Goal: Transaction & Acquisition: Purchase product/service

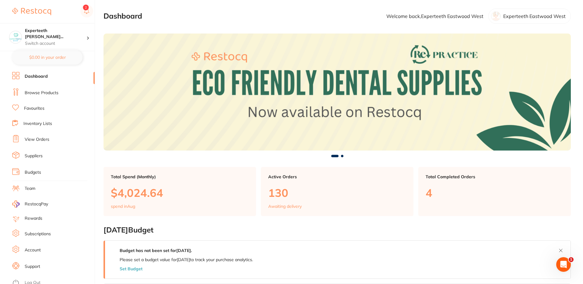
click at [39, 88] on li "Browse Products" at bounding box center [53, 92] width 82 height 9
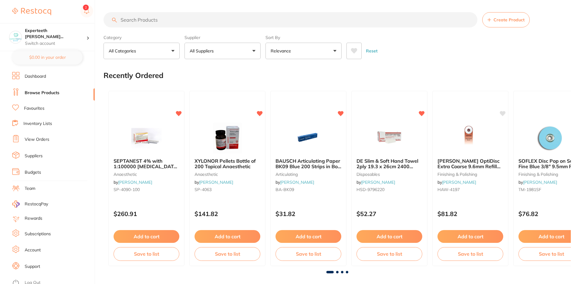
click at [169, 19] on input "search" at bounding box center [290, 19] width 374 height 15
paste input "GAENIAL FLO X A2 Syringe 2ml Dispenser Tips x 20"
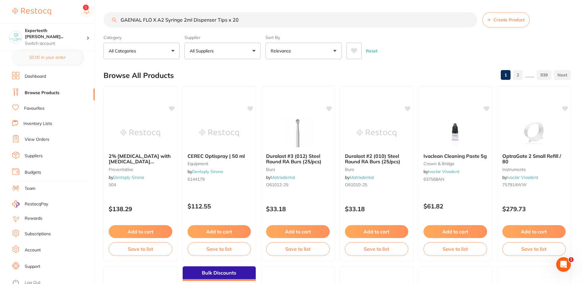
type input "GAENIAL FLO X A2 Syringe 2ml Dispenser Tips x 20"
click at [205, 53] on p "All Suppliers" at bounding box center [203, 51] width 26 height 6
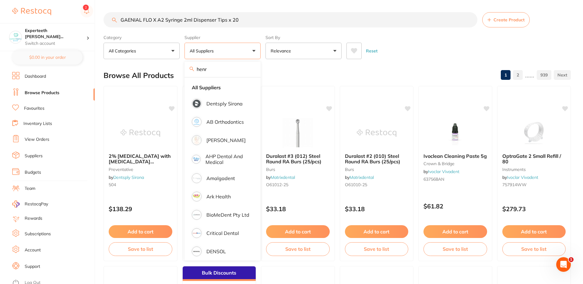
type input "henry"
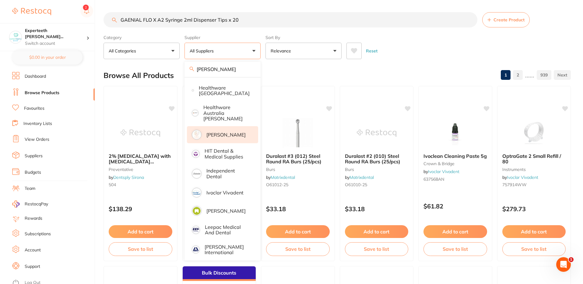
click at [227, 133] on p "[PERSON_NAME]" at bounding box center [225, 134] width 39 height 5
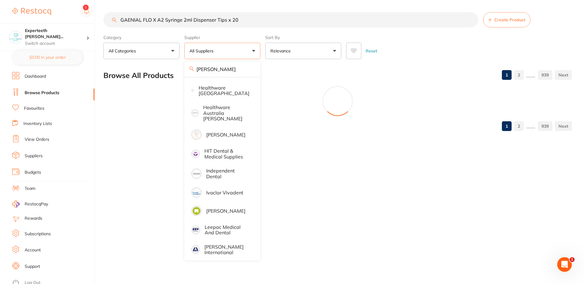
click at [399, 40] on div "Reset" at bounding box center [456, 48] width 221 height 21
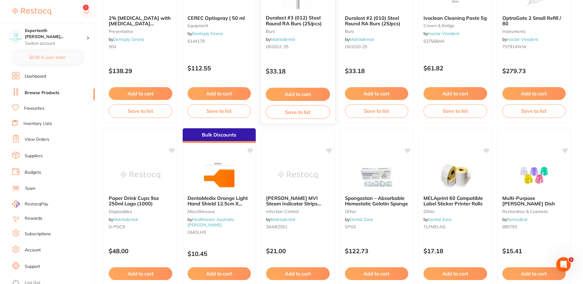
scroll to position [0, 0]
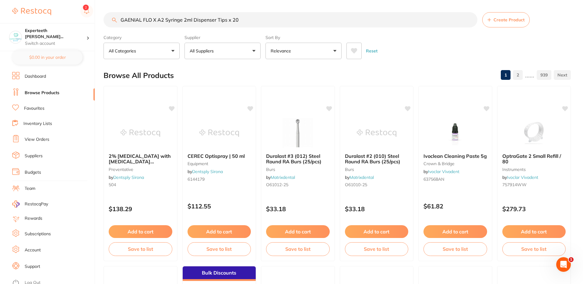
click at [245, 17] on input "GAENIAL FLO X A2 Syringe 2ml Dispenser Tips x 20" at bounding box center [290, 19] width 374 height 15
type input "GAENIAL FLO X A2 Syringe 2ml Dispenser Tips x 2"
click at [217, 44] on button "All Suppliers" at bounding box center [222, 51] width 76 height 16
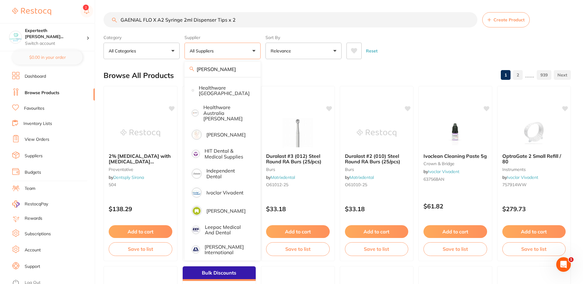
scroll to position [126, 0]
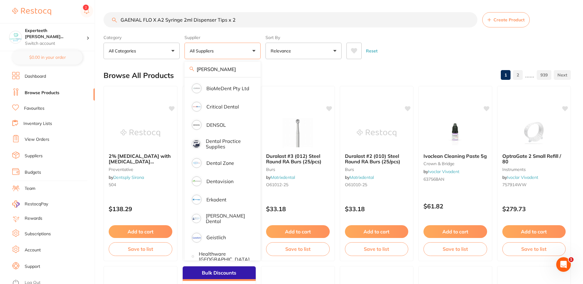
click at [253, 22] on input "GAENIAL FLO X A2 Syringe 2ml Dispenser Tips x 2" at bounding box center [290, 19] width 374 height 15
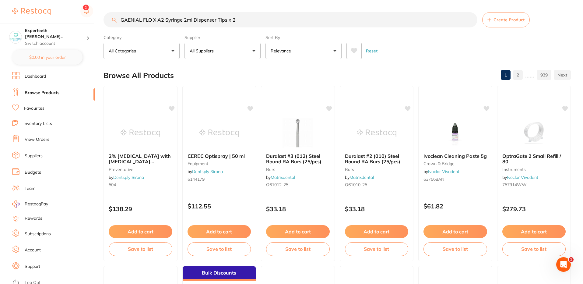
click at [231, 51] on button "All Suppliers" at bounding box center [222, 51] width 76 height 16
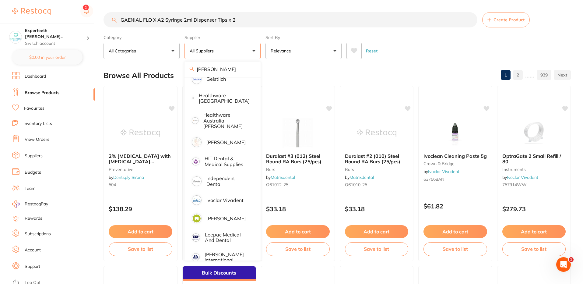
scroll to position [291, 0]
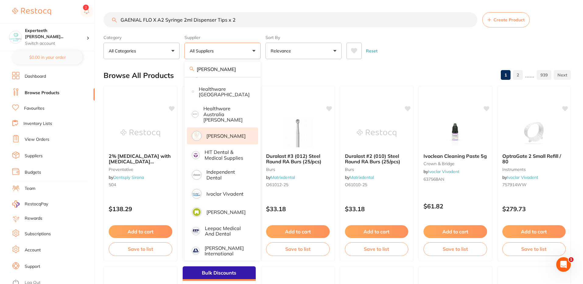
click at [218, 133] on p "[PERSON_NAME]" at bounding box center [225, 135] width 39 height 5
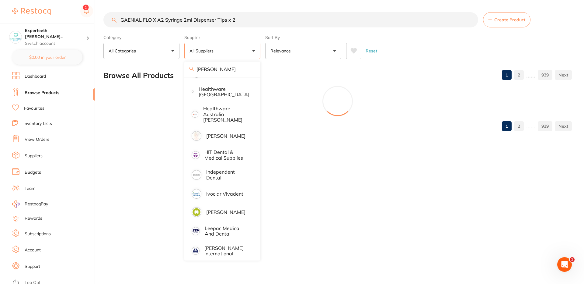
click at [243, 23] on input "GAENIAL FLO X A2 Syringe 2ml Dispenser Tips x 2" at bounding box center [290, 19] width 375 height 15
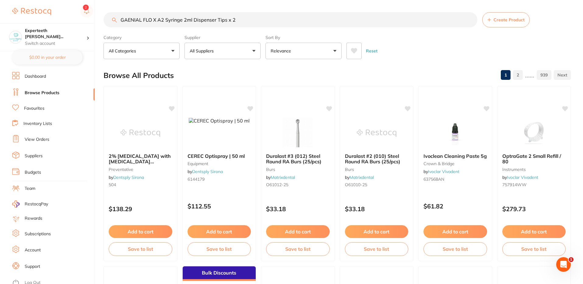
click at [243, 23] on input "GAENIAL FLO X A2 Syringe 2ml Dispenser Tips x 2" at bounding box center [290, 19] width 374 height 15
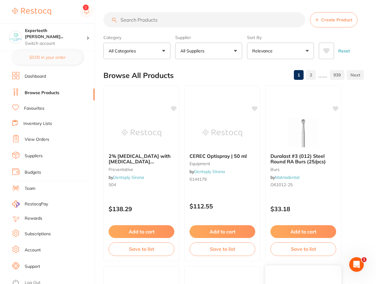
scroll to position [296, 0]
click at [178, 16] on input "search" at bounding box center [204, 19] width 202 height 15
click at [231, 54] on button "All Suppliers" at bounding box center [208, 51] width 67 height 16
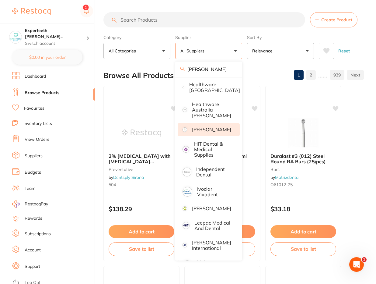
click at [209, 127] on p "[PERSON_NAME]" at bounding box center [211, 129] width 39 height 5
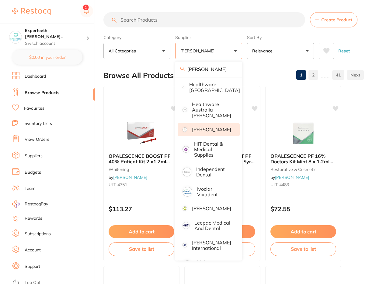
click at [360, 32] on div "Category All Categories All Categories 3D Printing anaesthetic articulating bur…" at bounding box center [233, 45] width 261 height 27
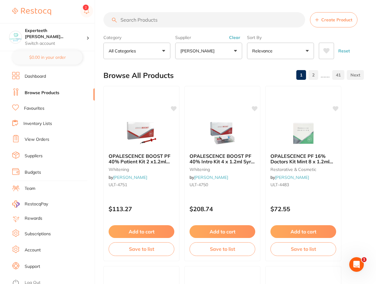
scroll to position [0, 0]
click at [166, 27] on input "search" at bounding box center [204, 19] width 202 height 15
paste input "GC-GFXA2"
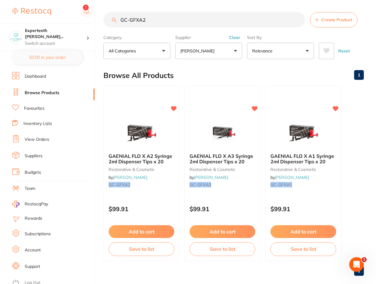
type input "GC-GFXA2"
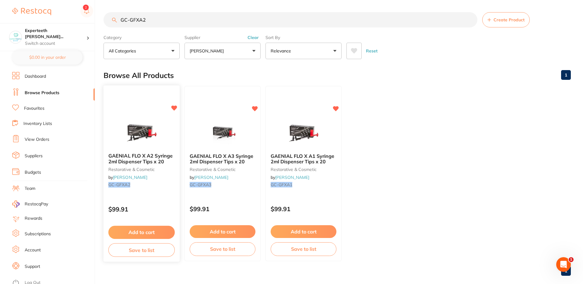
click at [157, 120] on img at bounding box center [141, 132] width 40 height 31
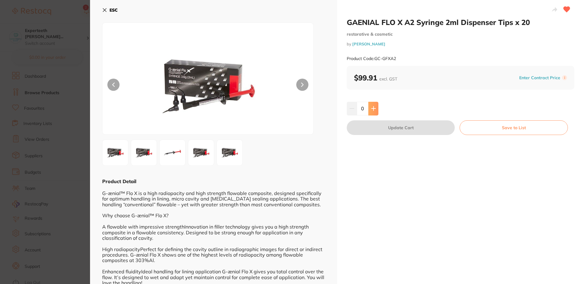
click at [372, 107] on icon at bounding box center [373, 108] width 5 height 5
type input "1"
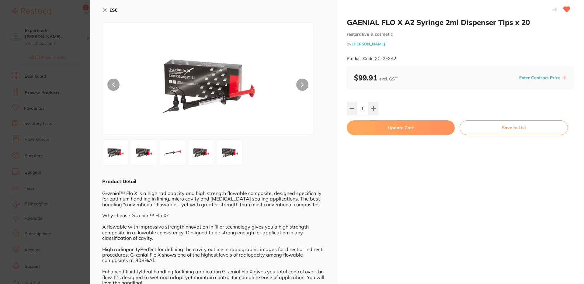
click at [380, 123] on button "Update Cart" at bounding box center [401, 127] width 108 height 15
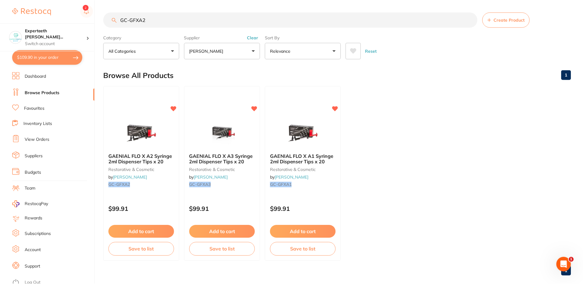
scroll to position [9, 0]
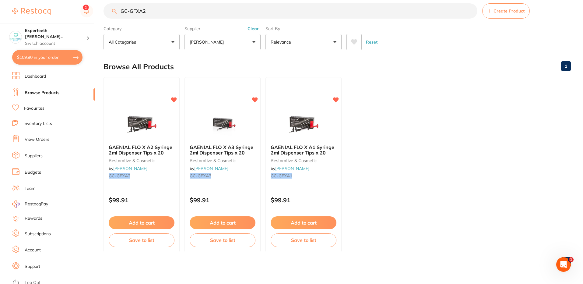
click at [50, 55] on button "$109.90 in your order" at bounding box center [47, 57] width 70 height 15
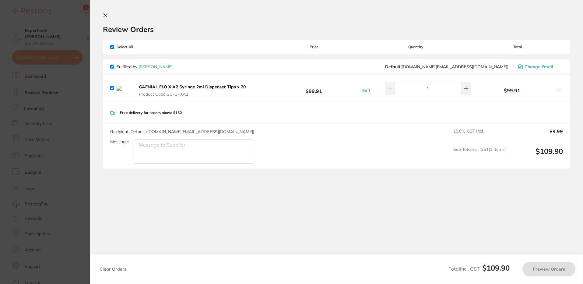
checkbox input "true"
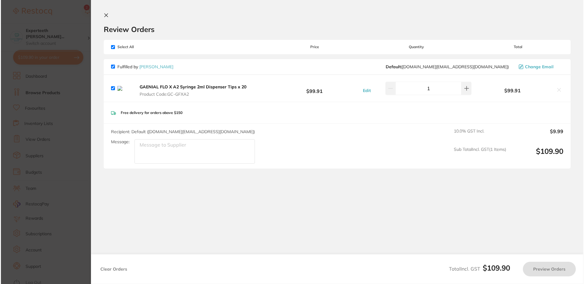
scroll to position [0, 0]
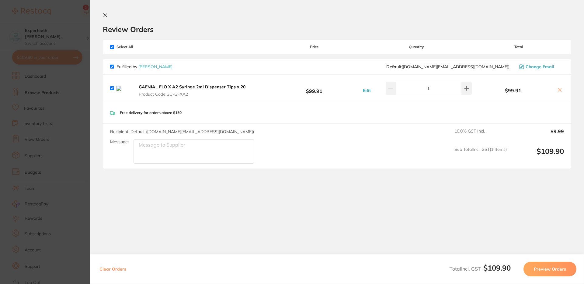
click at [108, 270] on button "Clear Orders" at bounding box center [113, 268] width 30 height 15
checkbox input "true"
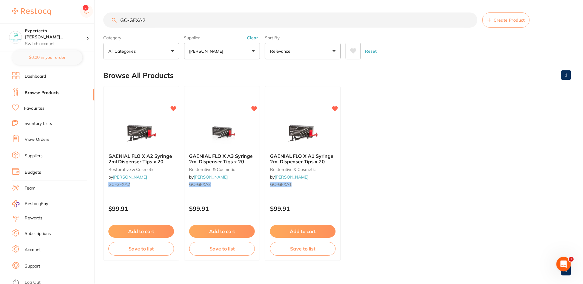
scroll to position [9, 0]
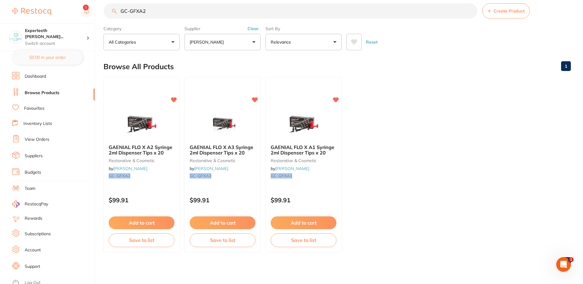
click at [36, 137] on link "View Orders" at bounding box center [37, 139] width 25 height 6
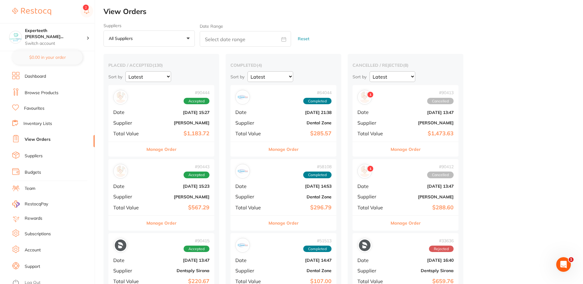
click at [153, 124] on b "[PERSON_NAME]" at bounding box center [179, 122] width 61 height 5
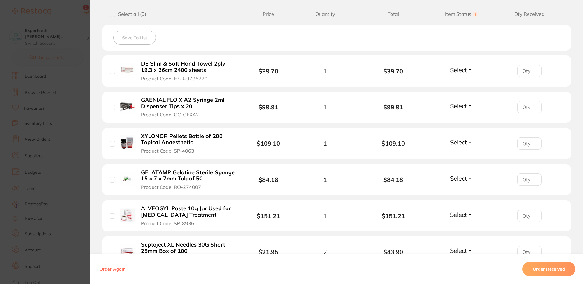
scroll to position [155, 0]
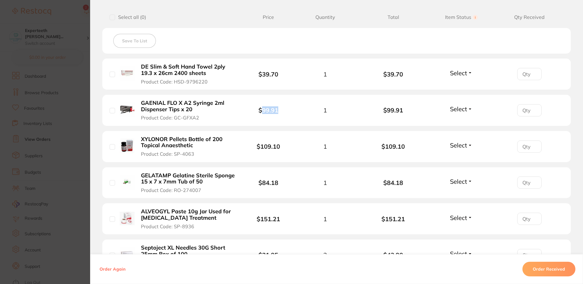
drag, startPoint x: 259, startPoint y: 110, endPoint x: 278, endPoint y: 110, distance: 19.5
click at [278, 110] on span "$99.91" at bounding box center [268, 110] width 45 height 7
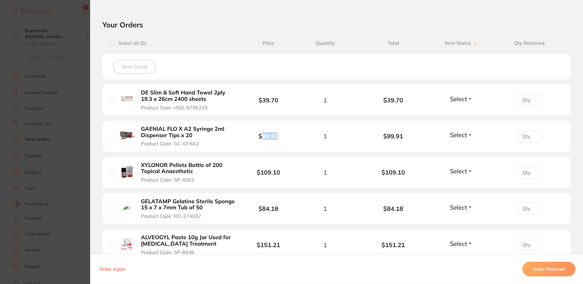
scroll to position [0, 0]
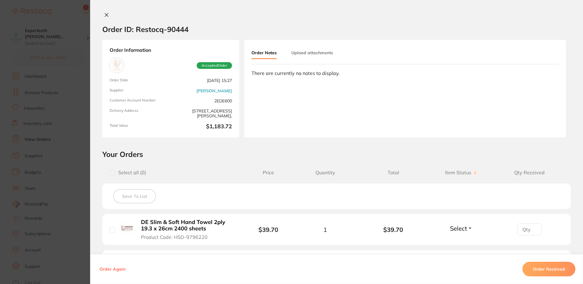
click at [179, 29] on h2 "Order ID: Restocq- 90444" at bounding box center [145, 29] width 86 height 9
click at [107, 14] on icon at bounding box center [106, 14] width 5 height 5
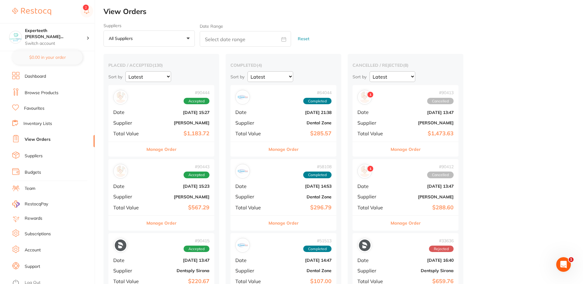
click at [401, 148] on button "Manage Order" at bounding box center [405, 149] width 30 height 15
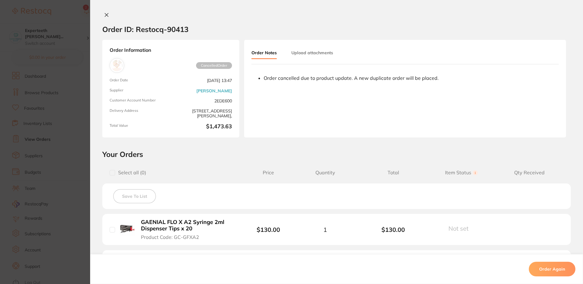
scroll to position [23, 0]
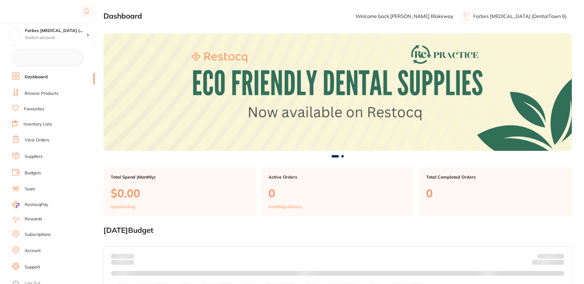
checkbox input "false"
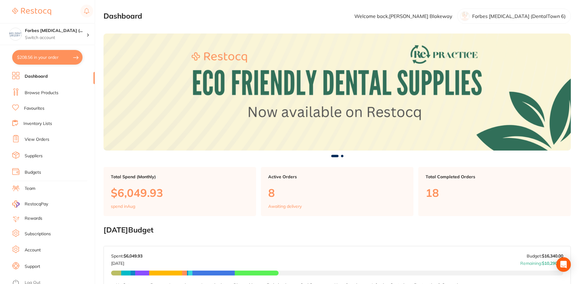
click at [47, 94] on link "Browse Products" at bounding box center [42, 93] width 34 height 6
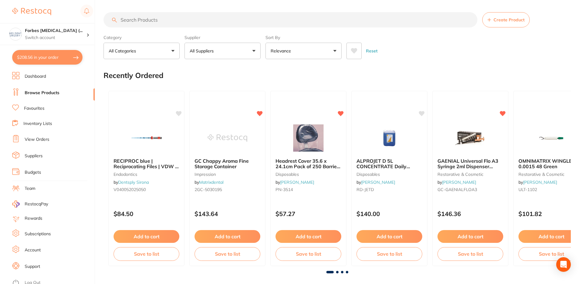
click at [158, 19] on input "search" at bounding box center [290, 19] width 374 height 15
paste input "Prophy Brush"
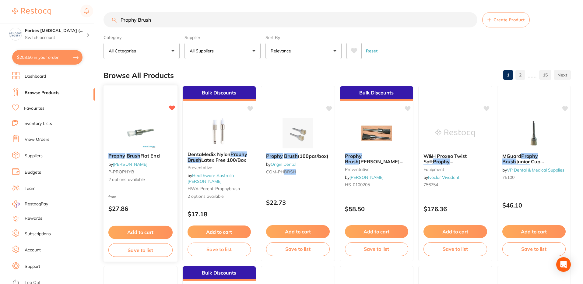
type input "Prophy Brush"
click at [161, 151] on div "Prophy Brush Flat End by Adam Dental P-PROPHYB 2 options available" at bounding box center [140, 168] width 74 height 40
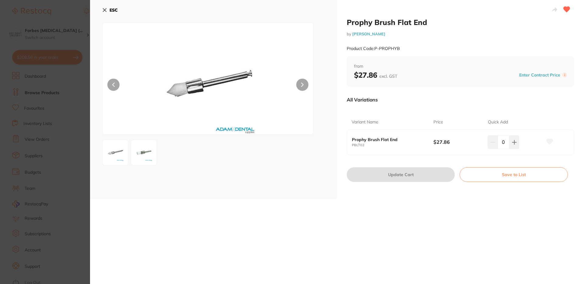
click at [109, 6] on button "ESC" at bounding box center [110, 10] width 16 height 10
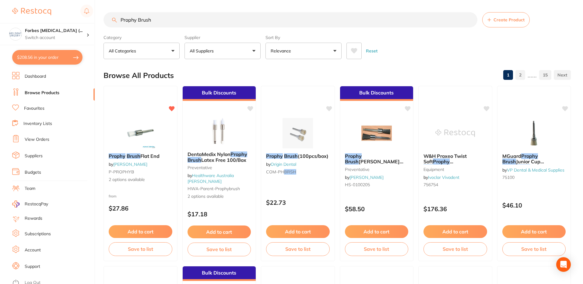
click at [222, 55] on button "All Suppliers" at bounding box center [222, 51] width 76 height 16
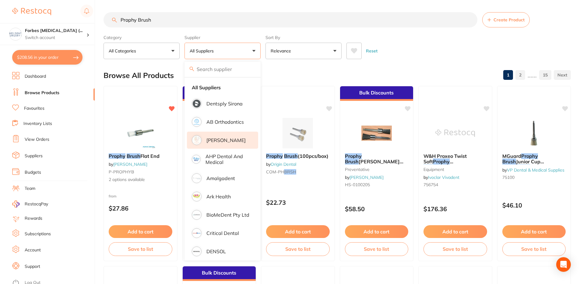
click at [225, 143] on li "[PERSON_NAME]" at bounding box center [222, 139] width 71 height 17
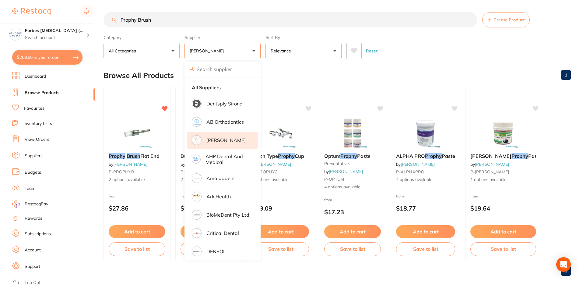
click at [440, 41] on div "Reset" at bounding box center [455, 48] width 219 height 21
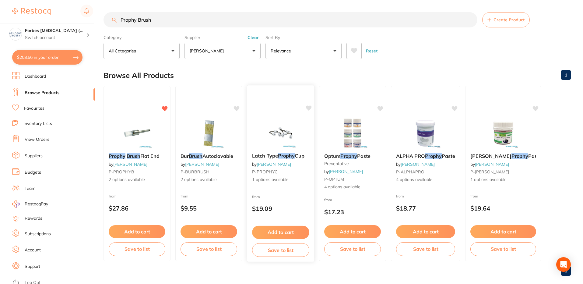
scroll to position [9, 0]
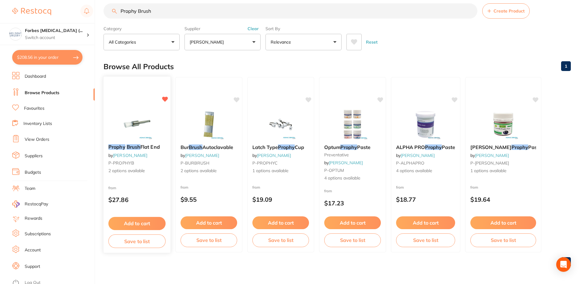
click at [152, 117] on img at bounding box center [137, 123] width 40 height 31
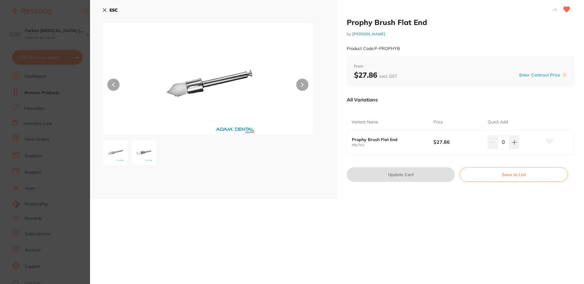
click at [54, 39] on section "Prophy Brush Flat End by Adam Dental Product Code: P-PROPHYB ESC Prophy Brush F…" at bounding box center [292, 142] width 584 height 284
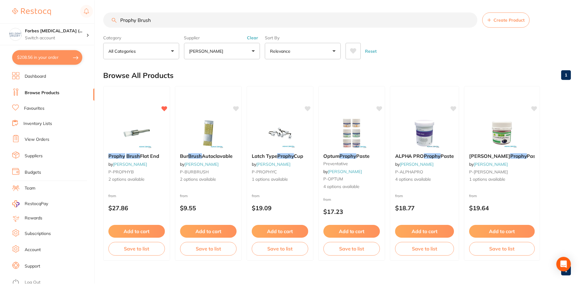
scroll to position [9, 0]
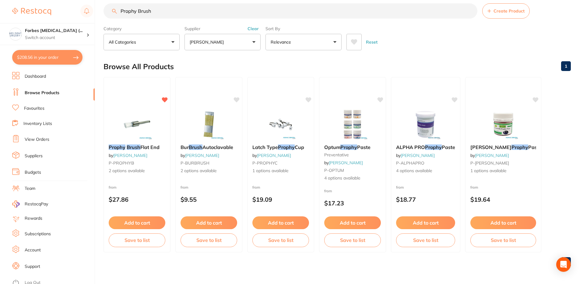
click at [40, 110] on link "Favourites" at bounding box center [34, 108] width 20 height 6
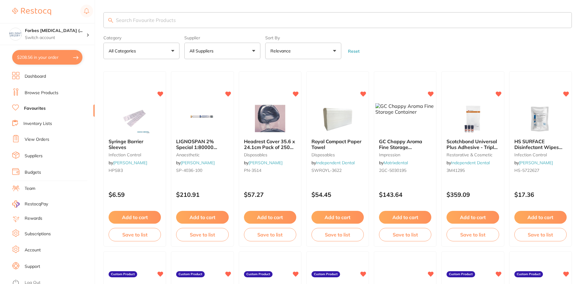
click at [199, 20] on input "search" at bounding box center [337, 20] width 469 height 16
paste input "Prophy Brush"
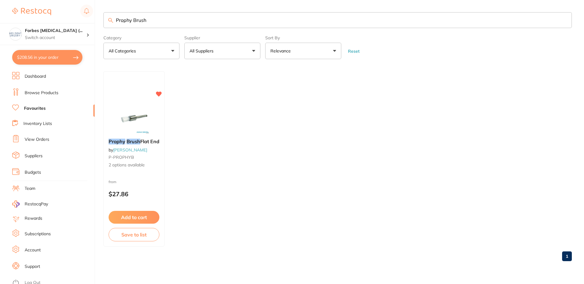
type input "Prophy Brush"
click at [148, 122] on img at bounding box center [134, 118] width 40 height 30
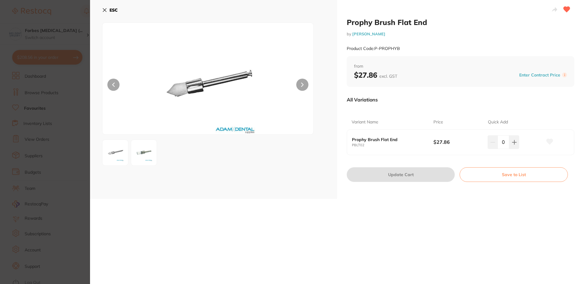
click at [52, 92] on section "Prophy Brush Flat End by Adam Dental Product Code: P-PROPHYB ESC Prophy Brush F…" at bounding box center [292, 142] width 584 height 284
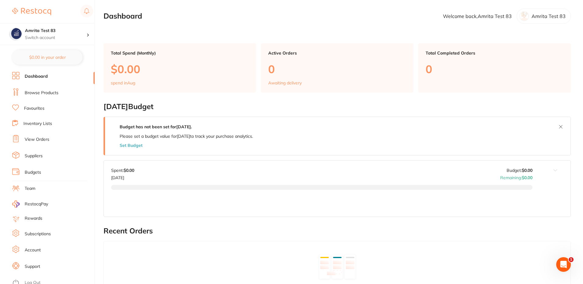
click at [44, 93] on link "Browse Products" at bounding box center [42, 93] width 34 height 6
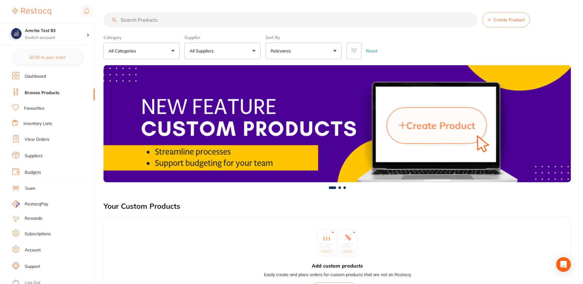
click at [228, 50] on button "All Suppliers" at bounding box center [222, 51] width 76 height 16
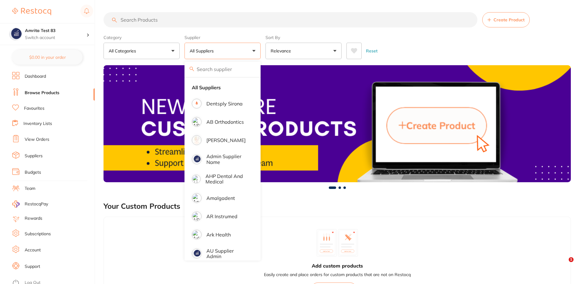
click at [447, 49] on div "Reset" at bounding box center [455, 48] width 219 height 21
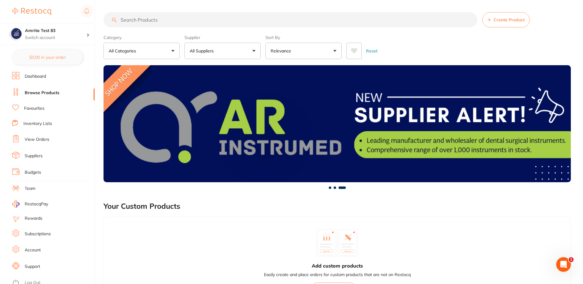
click at [222, 50] on button "All Suppliers" at bounding box center [222, 51] width 76 height 16
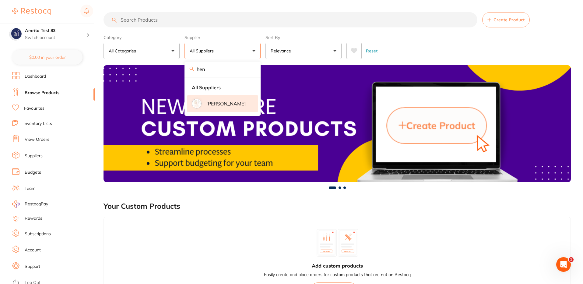
type input "hen"
click at [212, 103] on p "[PERSON_NAME]" at bounding box center [225, 103] width 39 height 5
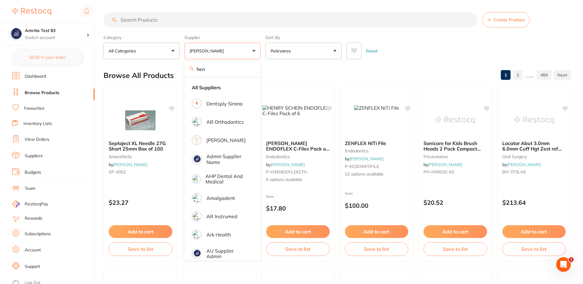
click at [403, 35] on div "Category All Categories All Categories 3D Printing anaesthetic articulating bur…" at bounding box center [336, 45] width 467 height 27
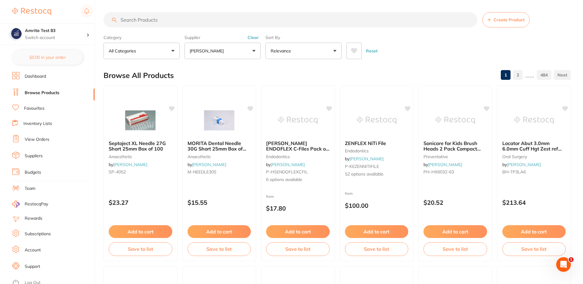
click at [401, 46] on div "Reset" at bounding box center [455, 48] width 219 height 21
click at [140, 16] on input "search" at bounding box center [290, 19] width 374 height 15
paste input "A7-OP8G"
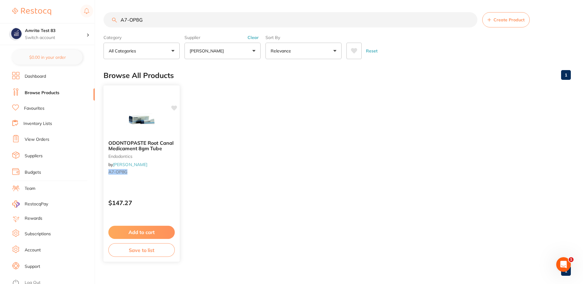
type input "A7-OP8G"
click at [148, 229] on button "Add to cart" at bounding box center [141, 232] width 66 height 13
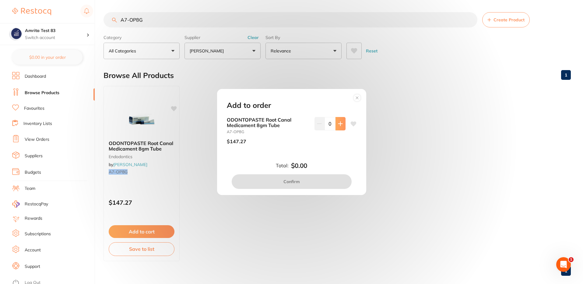
click at [342, 124] on button at bounding box center [340, 123] width 10 height 13
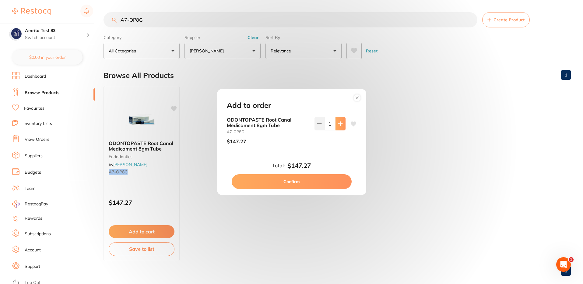
click at [339, 126] on icon at bounding box center [340, 123] width 5 height 5
type input "2"
click at [295, 177] on button "Confirm" at bounding box center [292, 181] width 120 height 15
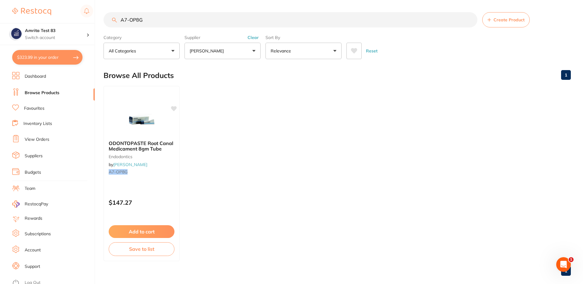
click at [56, 56] on button "$323.99 in your order" at bounding box center [47, 57] width 70 height 15
checkbox input "true"
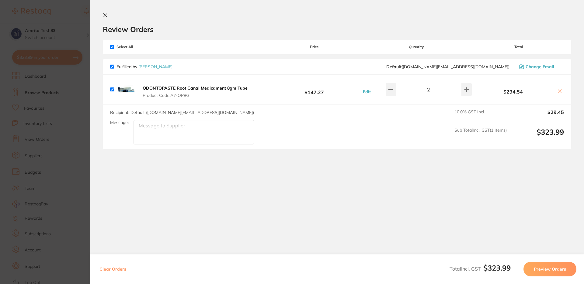
click at [104, 13] on icon at bounding box center [105, 15] width 5 height 5
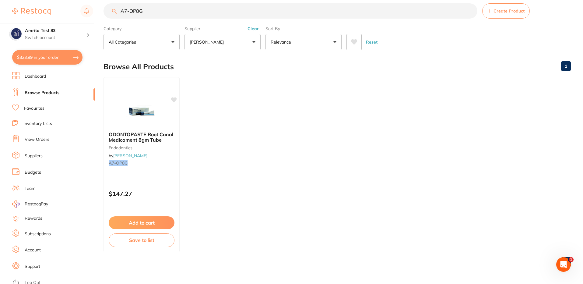
click at [327, 166] on ul "ODONTOPASTE Root Canal Medicament 8gm Tube endodontics by Henry Schein Halas A7…" at bounding box center [336, 164] width 467 height 175
click at [137, 9] on input "A7-OP8G" at bounding box center [290, 10] width 374 height 15
paste input "VP60"
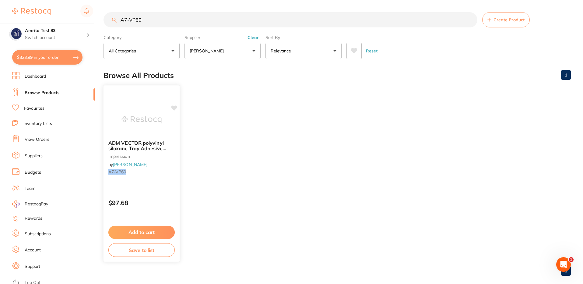
scroll to position [0, 0]
type input "A7-VP60"
click at [149, 232] on button "Add to cart" at bounding box center [141, 232] width 66 height 13
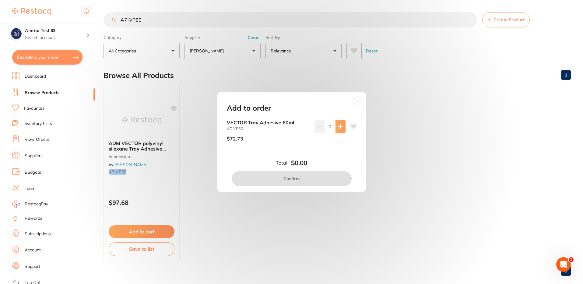
click at [338, 129] on button at bounding box center [340, 126] width 10 height 13
type input "3"
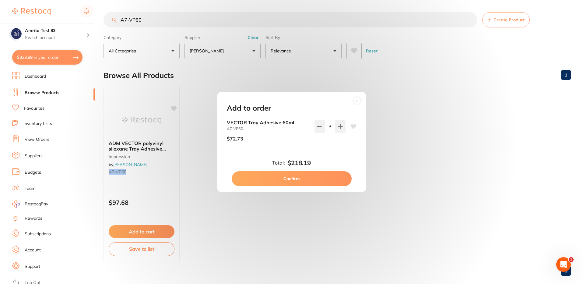
click at [297, 182] on button "Confirm" at bounding box center [292, 178] width 120 height 15
checkbox input "false"
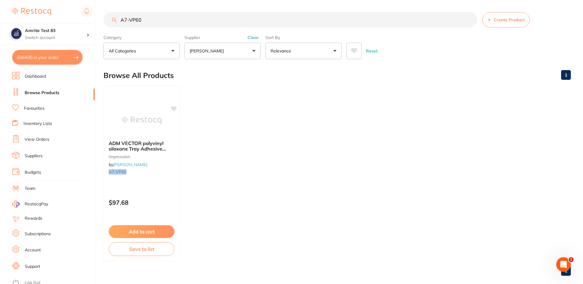
click at [61, 60] on button "$564.00 in your order" at bounding box center [47, 57] width 70 height 15
checkbox input "true"
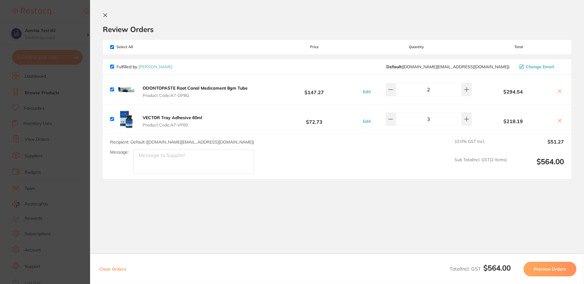
click at [106, 14] on icon at bounding box center [105, 15] width 5 height 5
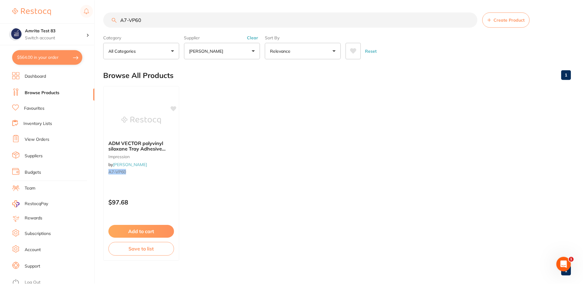
scroll to position [9, 0]
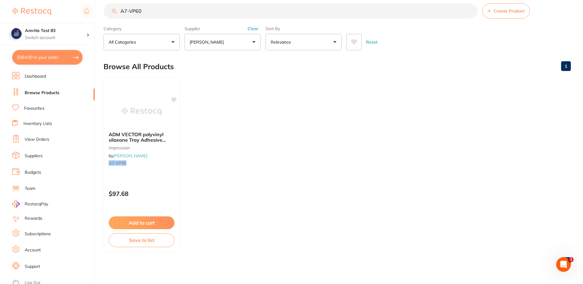
click at [58, 60] on button "$564.00 in your order" at bounding box center [47, 57] width 70 height 15
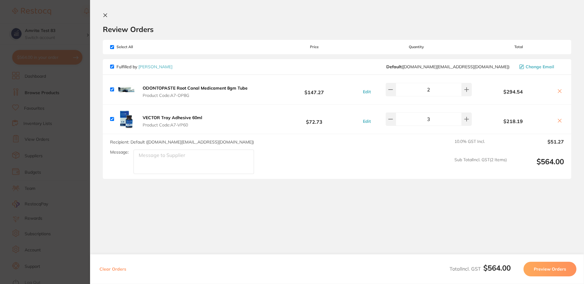
click at [104, 15] on icon at bounding box center [105, 15] width 3 height 3
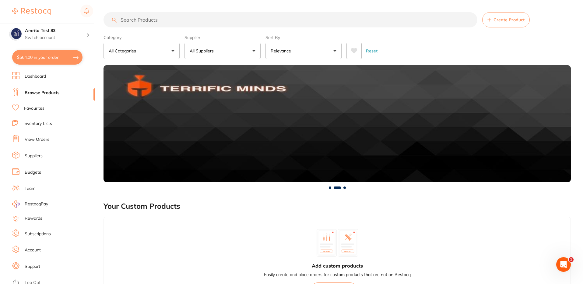
click at [127, 20] on input "search" at bounding box center [290, 19] width 374 height 15
paste input "A7-OP8G"
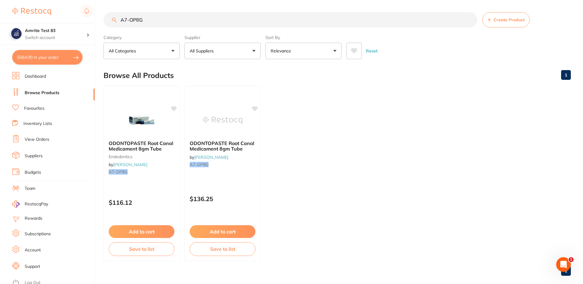
type input "A7-OP8G"
click at [57, 57] on button "$564.00 in your order" at bounding box center [47, 57] width 70 height 15
checkbox input "true"
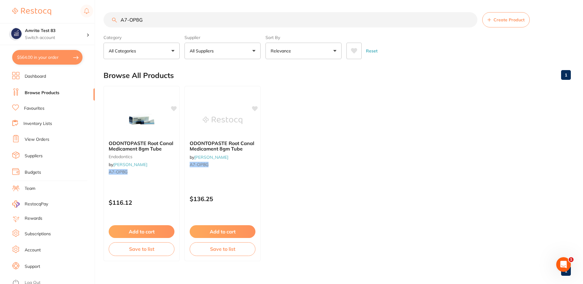
checkbox input "true"
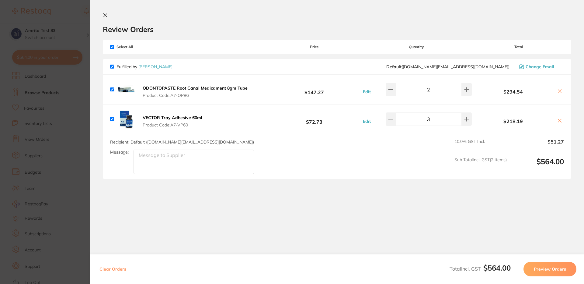
click at [106, 16] on icon at bounding box center [105, 15] width 3 height 3
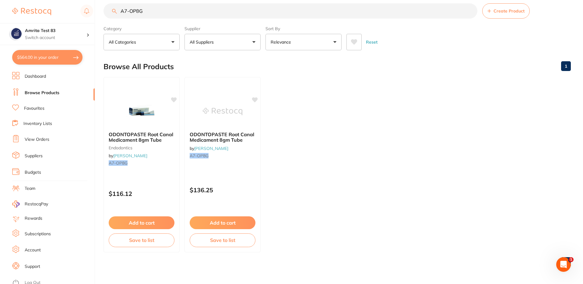
click at [59, 58] on button "$564.00 in your order" at bounding box center [47, 57] width 70 height 15
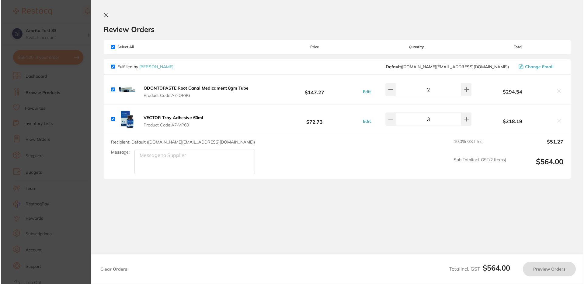
scroll to position [0, 0]
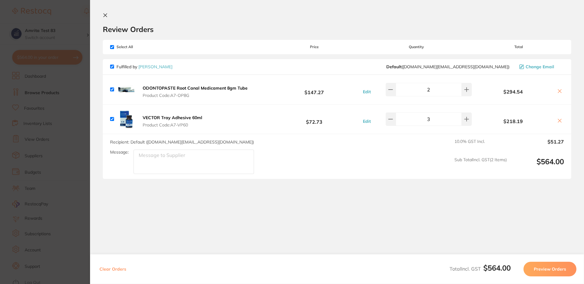
click at [551, 270] on button "Preview Orders" at bounding box center [550, 268] width 53 height 15
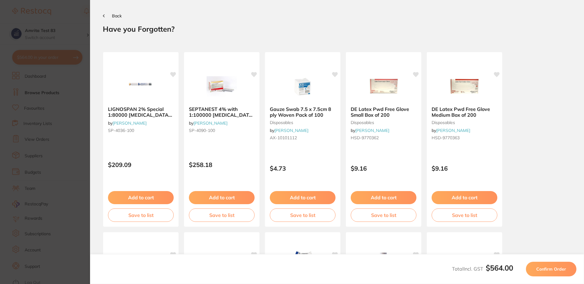
click at [550, 271] on button "Confirm Order" at bounding box center [551, 268] width 51 height 15
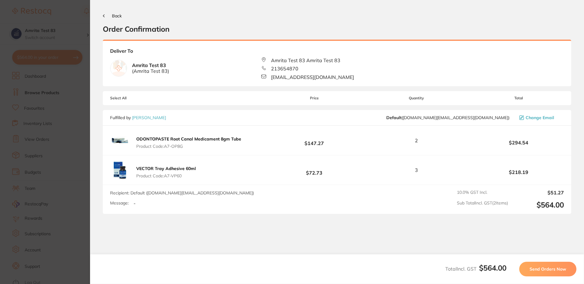
click at [551, 269] on span "Send Orders Now" at bounding box center [548, 268] width 37 height 5
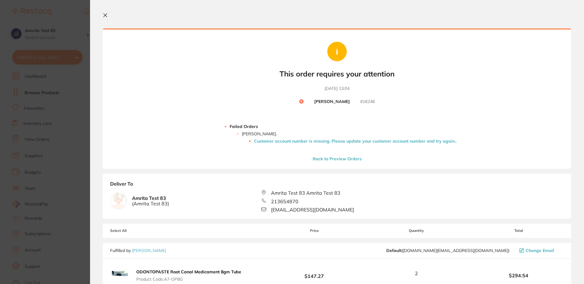
click at [331, 141] on li "Customer account number is missing. Please update your customer account number …" at bounding box center [355, 140] width 203 height 5
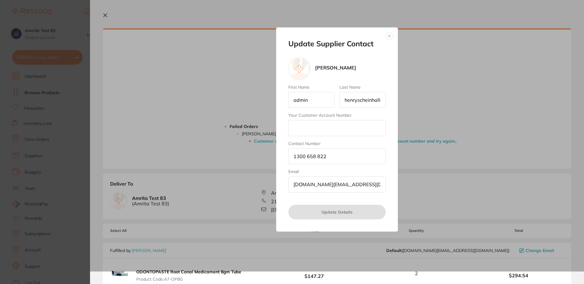
click at [319, 125] on input "Your Customer Account Number" at bounding box center [337, 128] width 97 height 16
type input "TESTCAN"
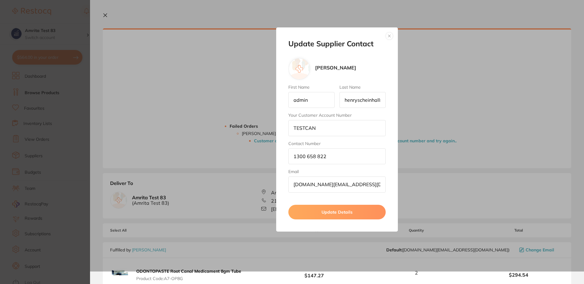
click at [341, 211] on button "Update Details" at bounding box center [337, 212] width 97 height 15
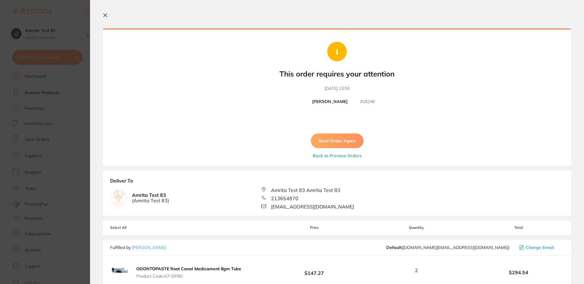
click at [335, 145] on button "Send Order Again" at bounding box center [337, 140] width 53 height 15
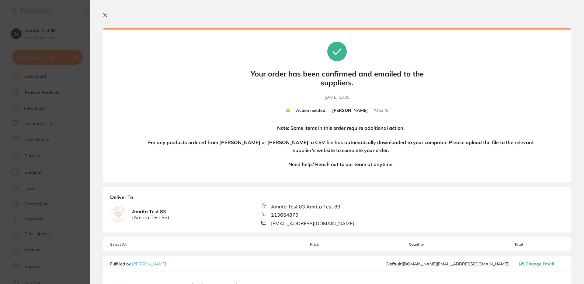
click at [106, 15] on icon at bounding box center [105, 15] width 5 height 5
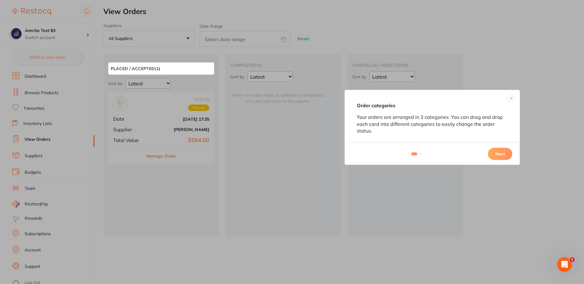
click at [248, 187] on div "Order categories Your orders are arranged in 3 categories. You can drag and dro…" at bounding box center [292, 142] width 584 height 284
click at [156, 125] on div "Order categories Your orders are arranged in 3 categories. You can drag and dro…" at bounding box center [292, 142] width 584 height 284
click at [499, 154] on button "Next" at bounding box center [500, 154] width 24 height 12
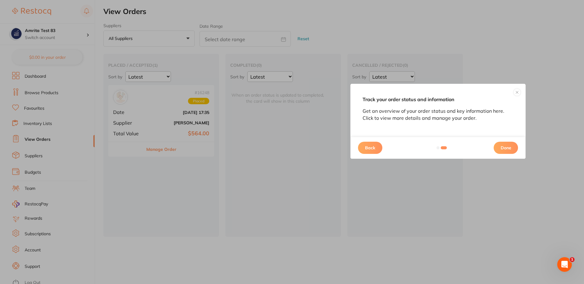
click at [499, 154] on div "Back Done" at bounding box center [438, 148] width 175 height 22
click at [508, 149] on button "Done" at bounding box center [506, 148] width 24 height 12
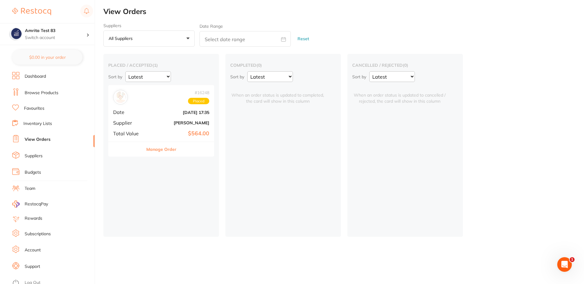
click at [151, 122] on b "[PERSON_NAME]" at bounding box center [179, 122] width 61 height 5
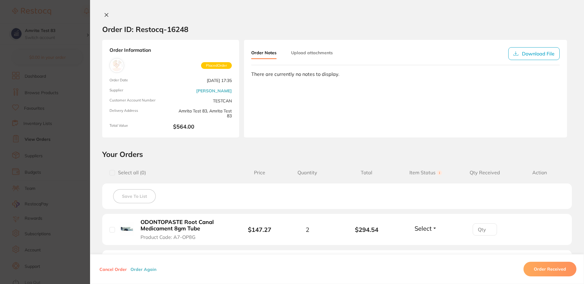
click at [103, 16] on button at bounding box center [106, 15] width 9 height 6
